Goal: Information Seeking & Learning: Check status

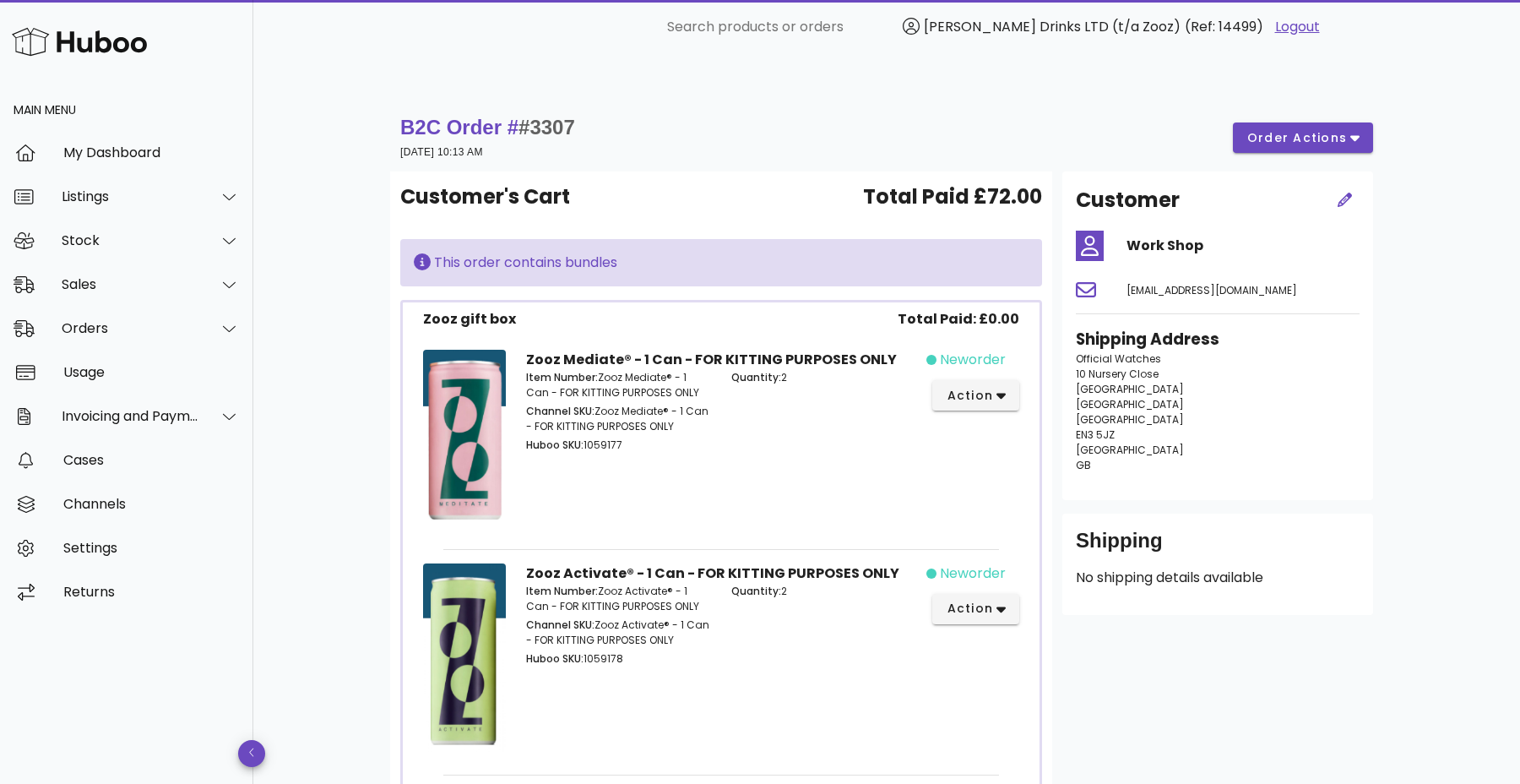
click at [418, 146] on small "15 October 2025 at 10:13 AM" at bounding box center [441, 152] width 82 height 12
click at [189, 327] on div "Orders" at bounding box center [131, 328] width 137 height 16
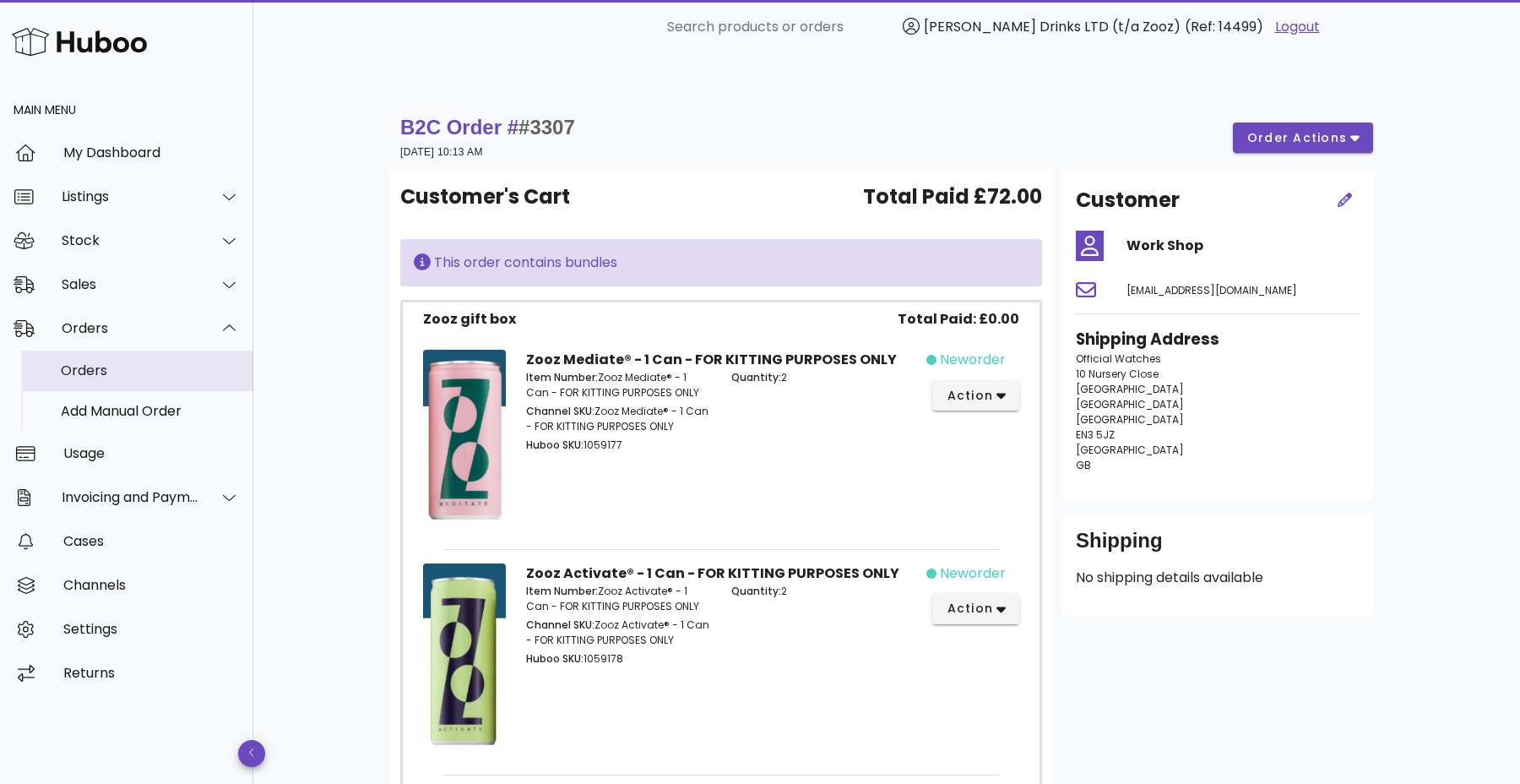
click at [179, 383] on div "Orders" at bounding box center [150, 370] width 179 height 36
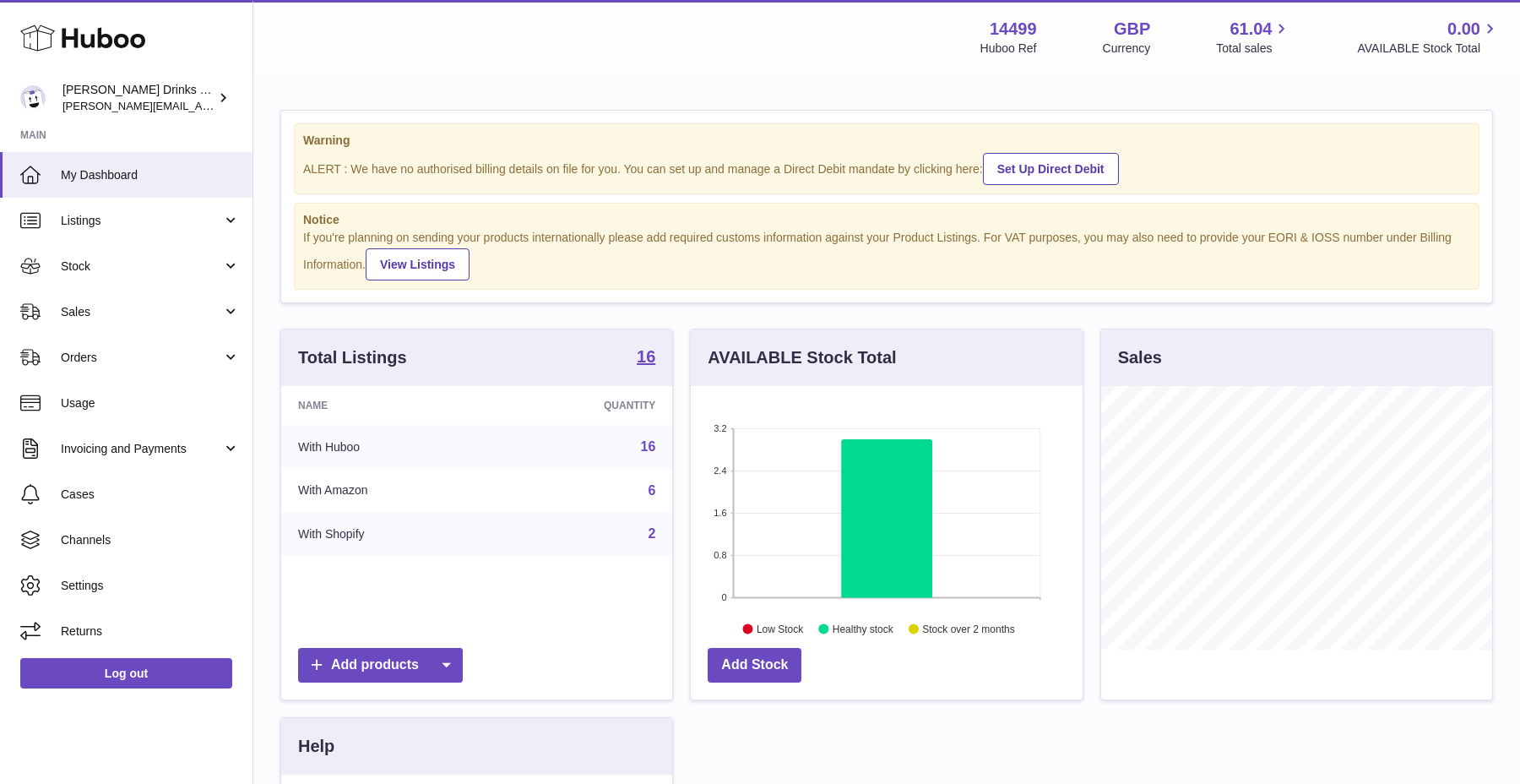
scroll to position [264, 391]
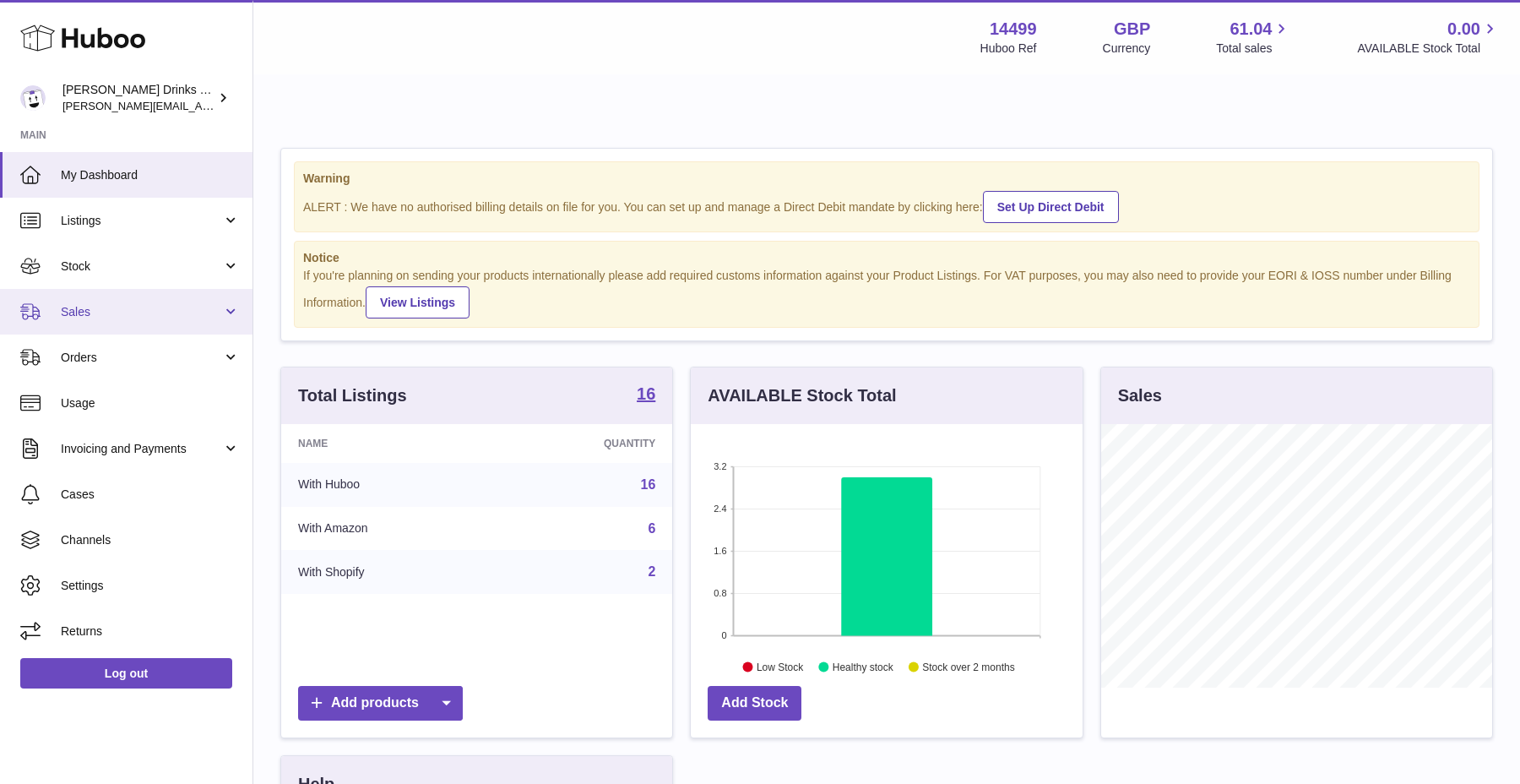
click at [165, 300] on link "Sales" at bounding box center [126, 311] width 252 height 46
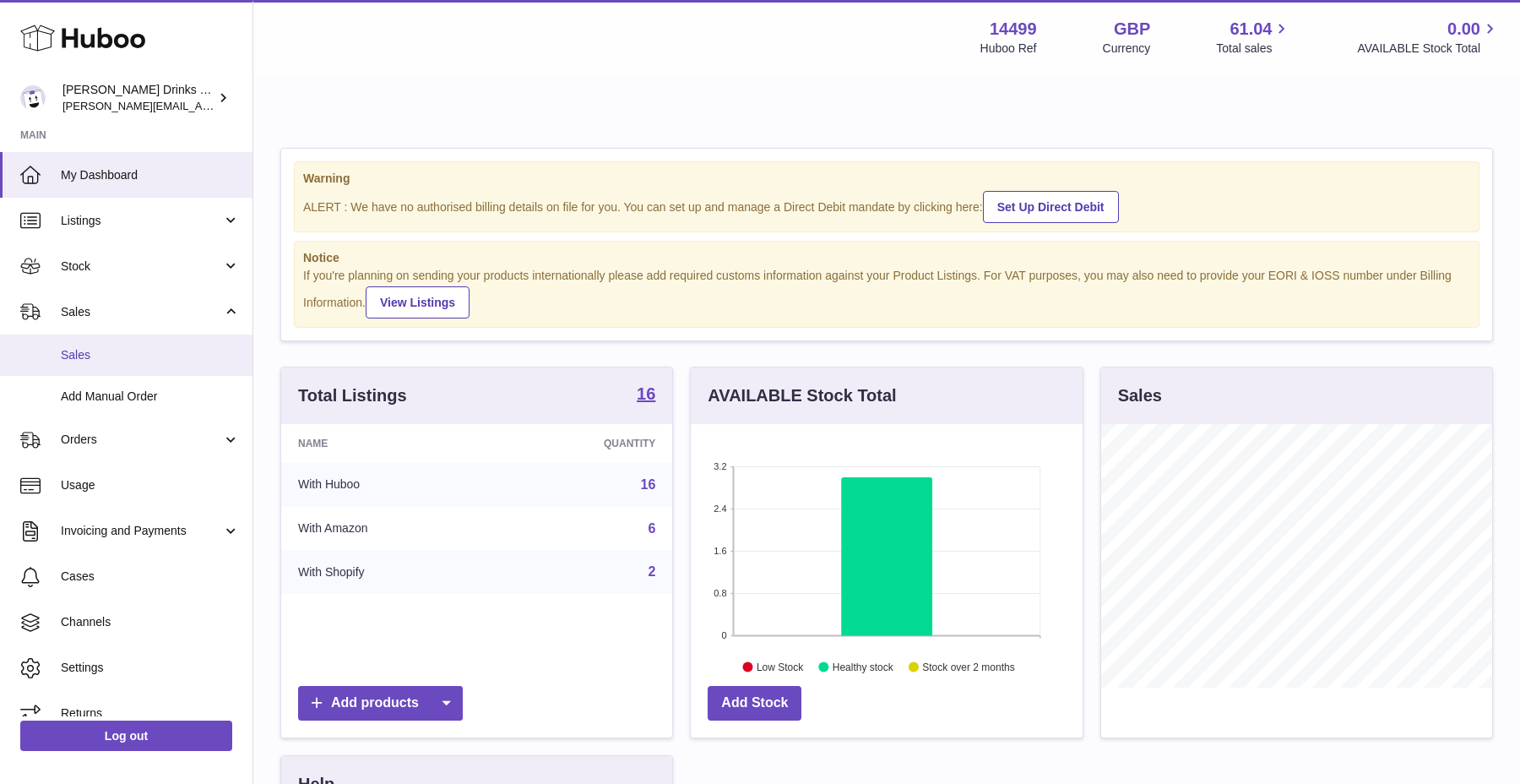
click at [148, 363] on link "Sales" at bounding box center [126, 355] width 252 height 41
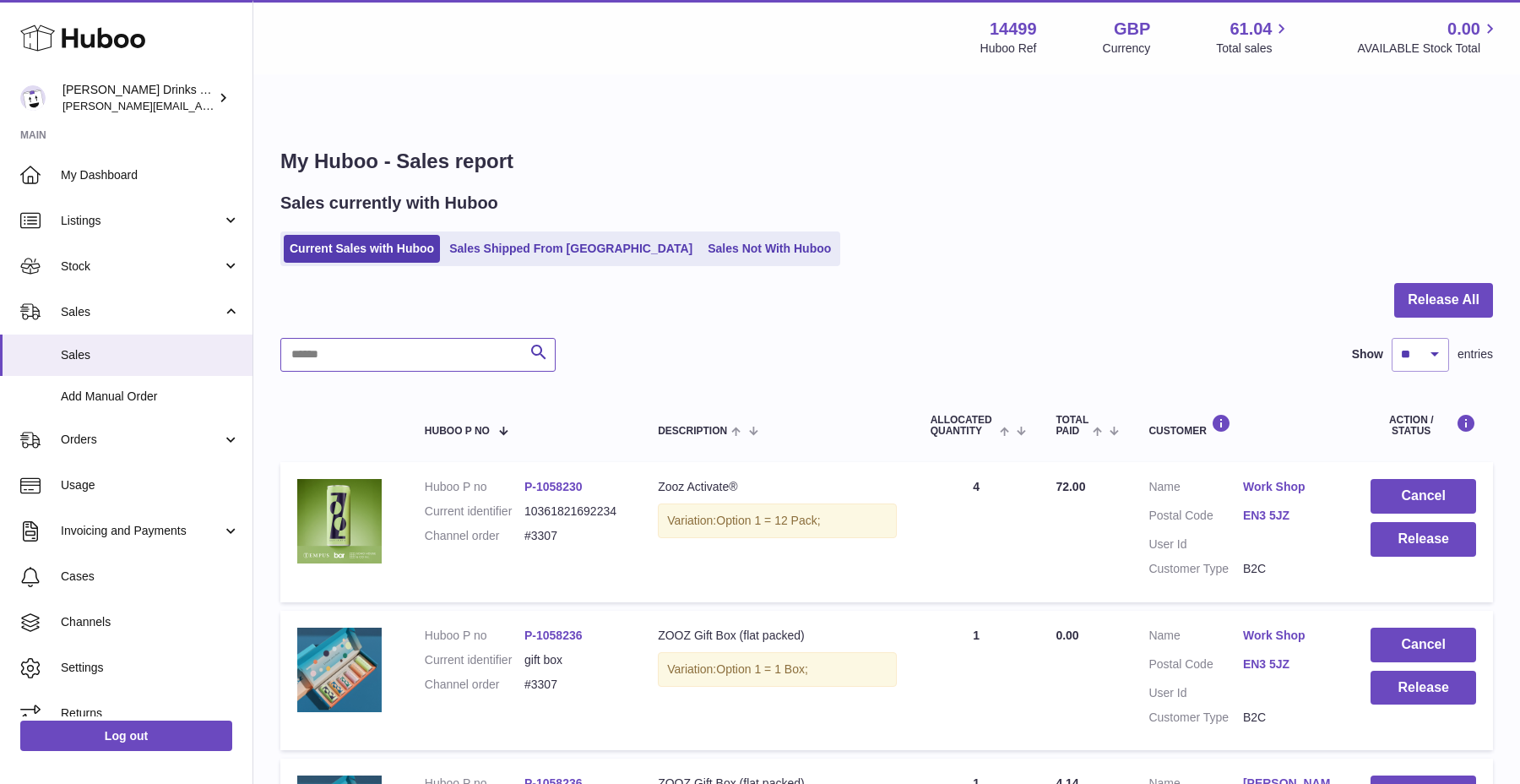
click at [430, 337] on input "text" at bounding box center [417, 354] width 276 height 33
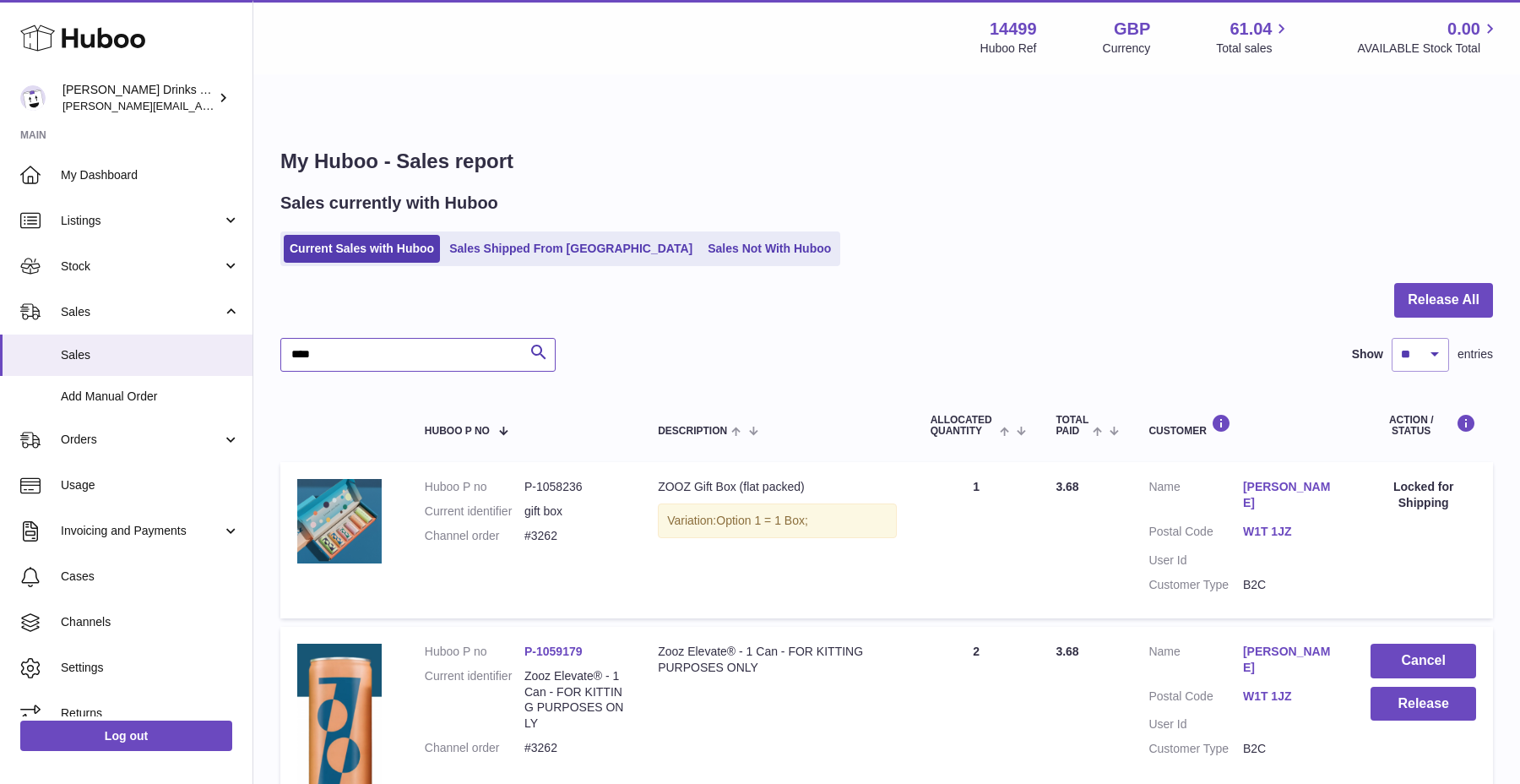
type input "****"
